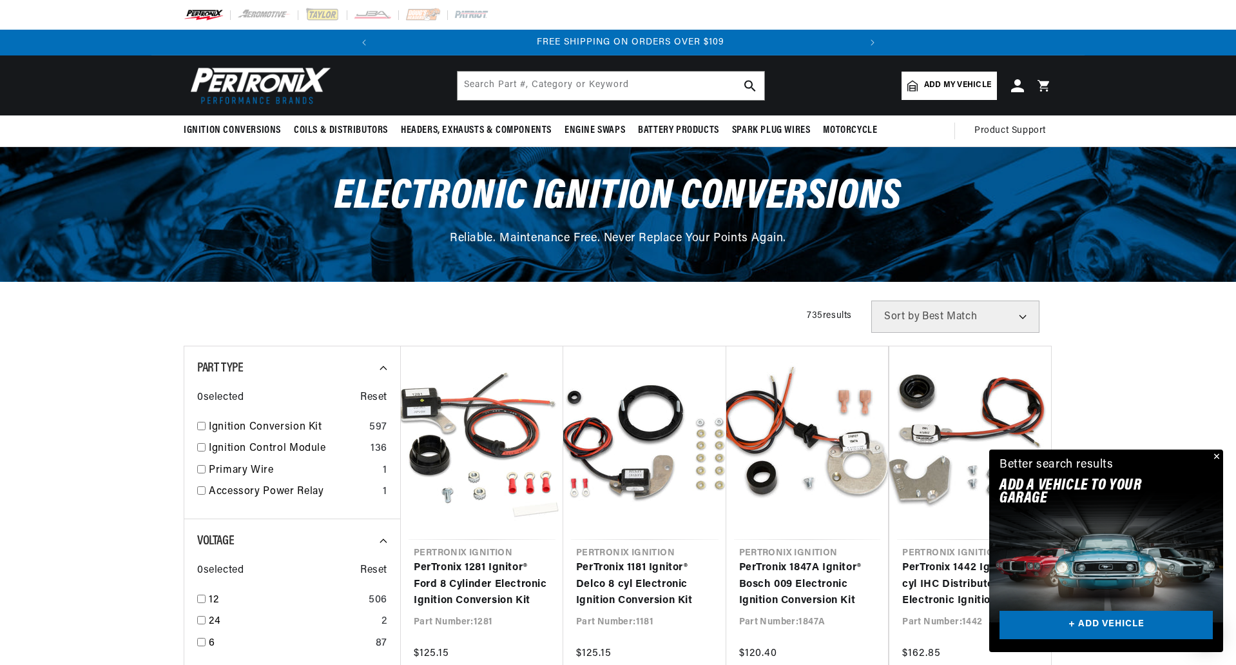
scroll to position [0, 481]
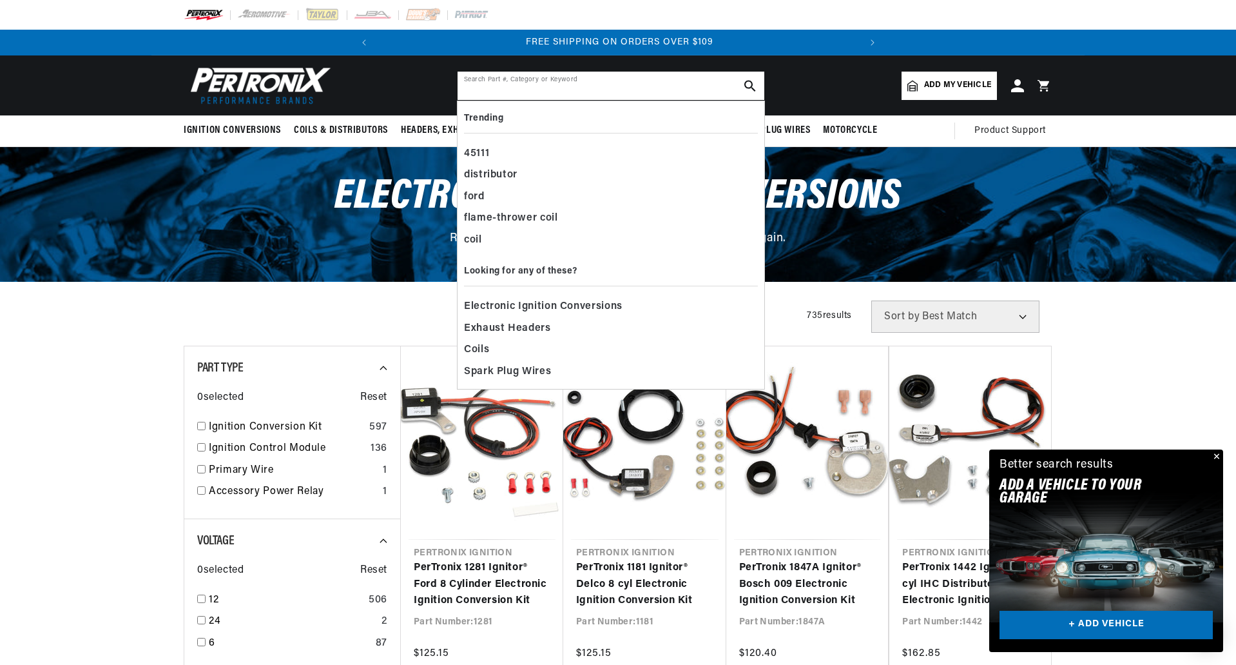
click at [578, 88] on input "text" at bounding box center [611, 86] width 307 height 28
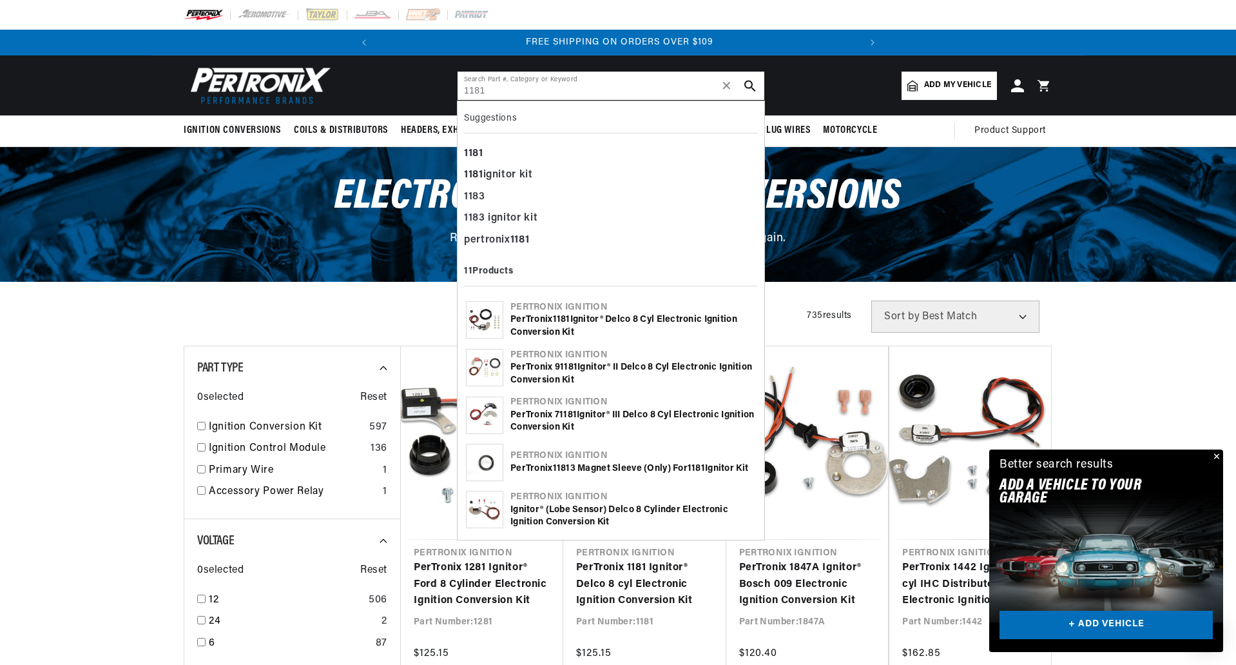
type input "1181"
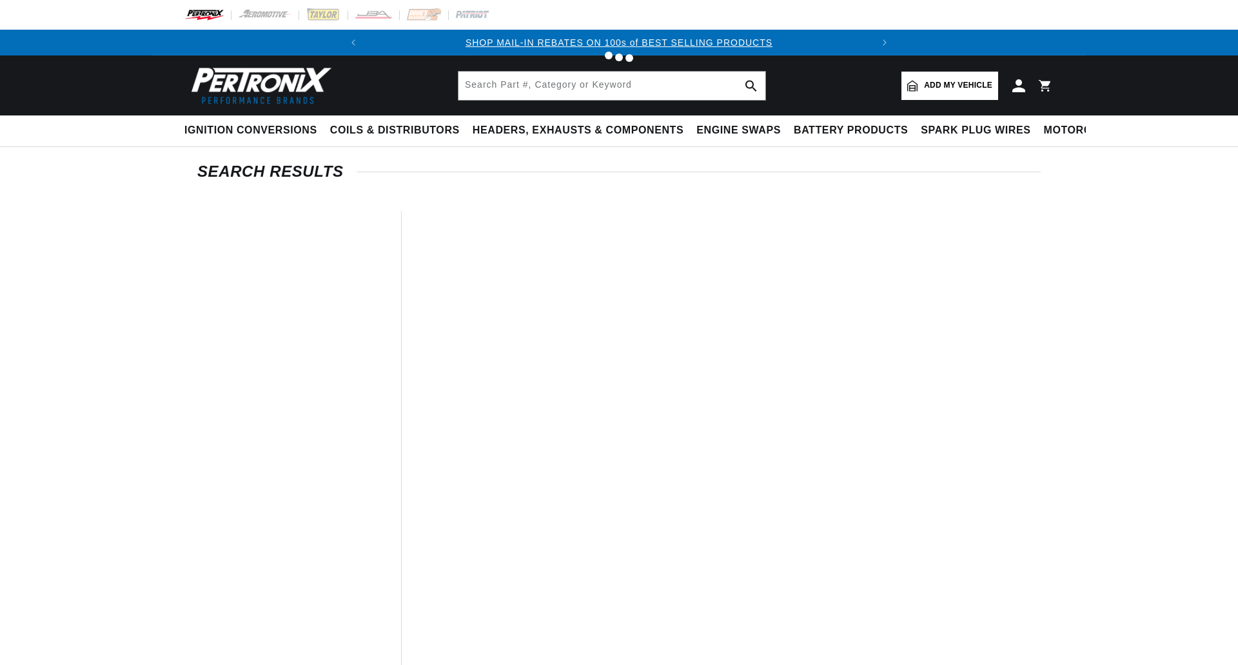
type input "1181"
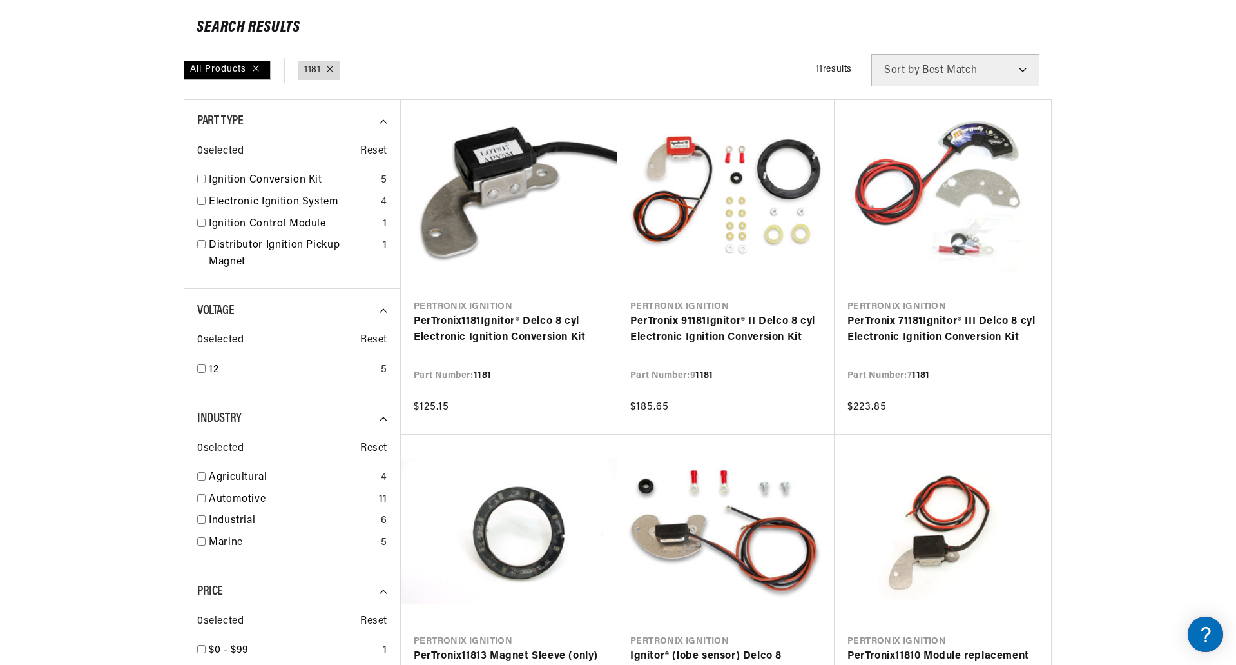
click at [460, 315] on link "PerTronix 1181 Ignitor® Delco 8 cyl Electronic Ignition Conversion Kit" at bounding box center [509, 329] width 191 height 33
